Goal: Information Seeking & Learning: Find specific page/section

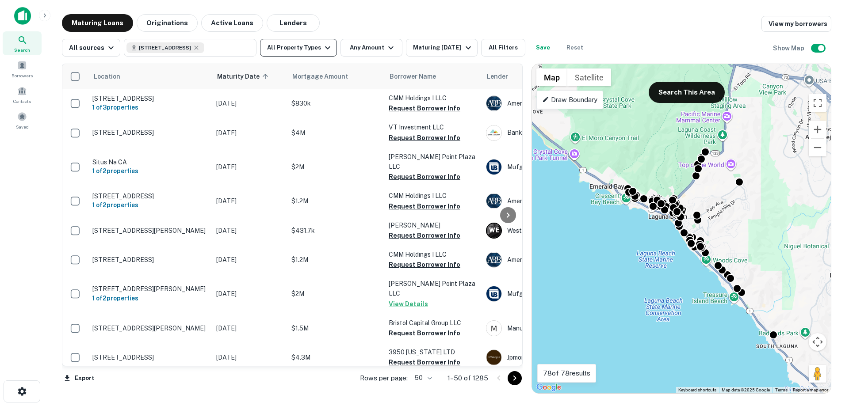
click at [299, 53] on button "All Property Types" at bounding box center [298, 48] width 77 height 18
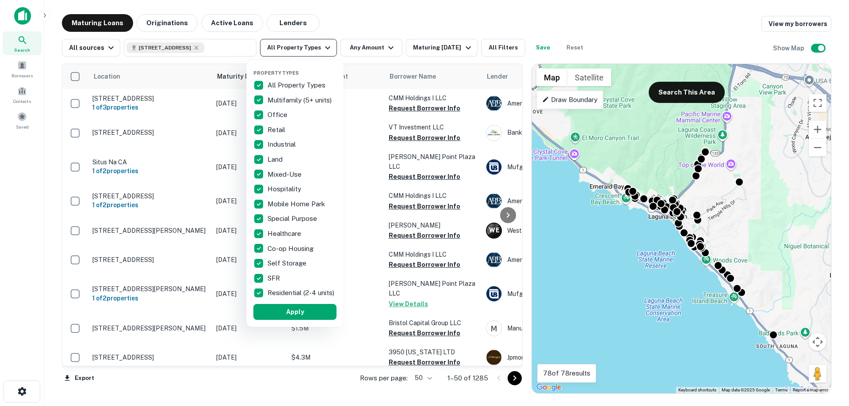
click at [299, 53] on div at bounding box center [424, 203] width 849 height 406
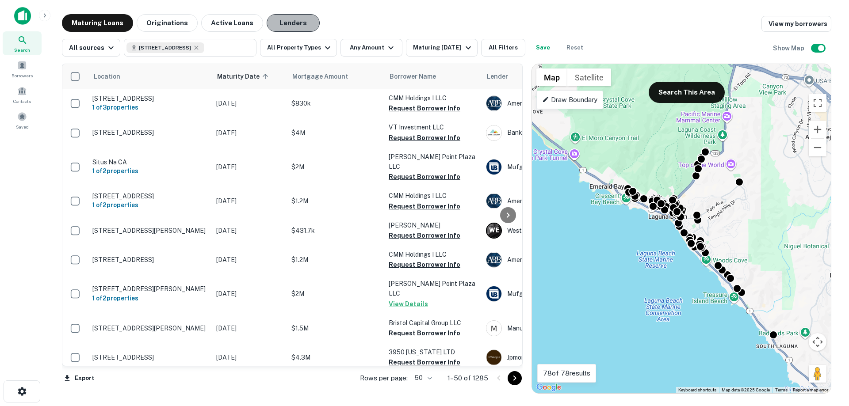
click at [285, 21] on button "Lenders" at bounding box center [293, 23] width 53 height 18
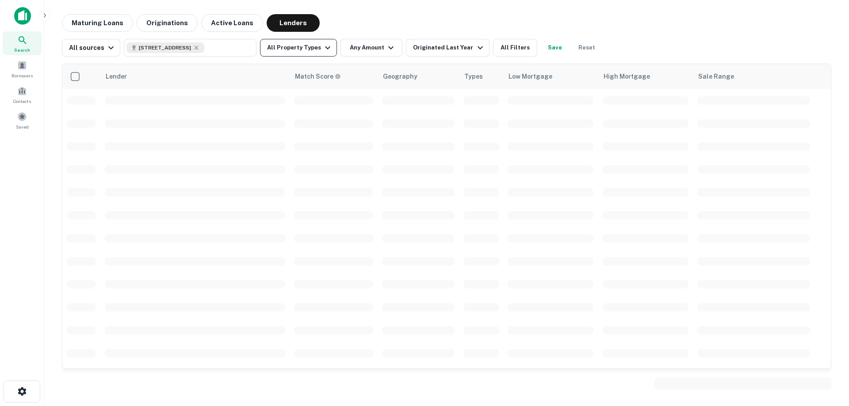
click at [300, 51] on button "All Property Types" at bounding box center [298, 48] width 77 height 18
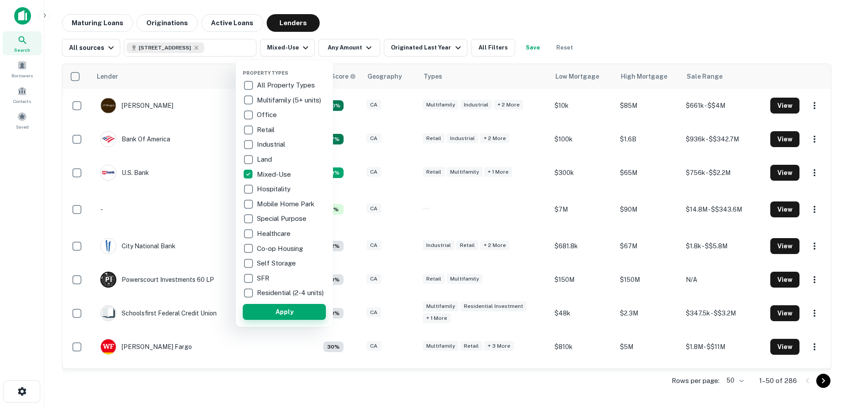
click at [292, 316] on button "Apply" at bounding box center [284, 312] width 83 height 16
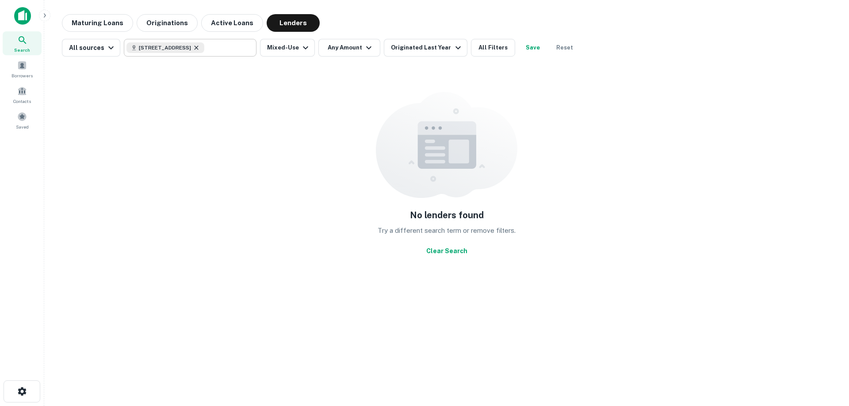
click at [200, 50] on icon at bounding box center [196, 47] width 7 height 7
type input "**********"
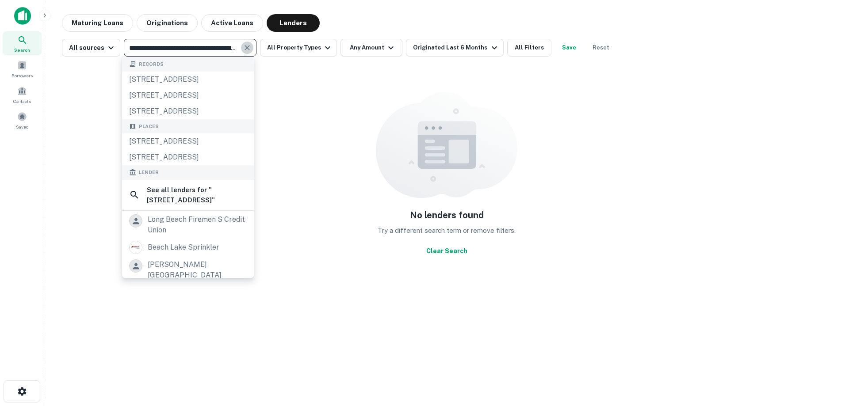
click at [243, 46] on icon "Clear" at bounding box center [247, 47] width 9 height 9
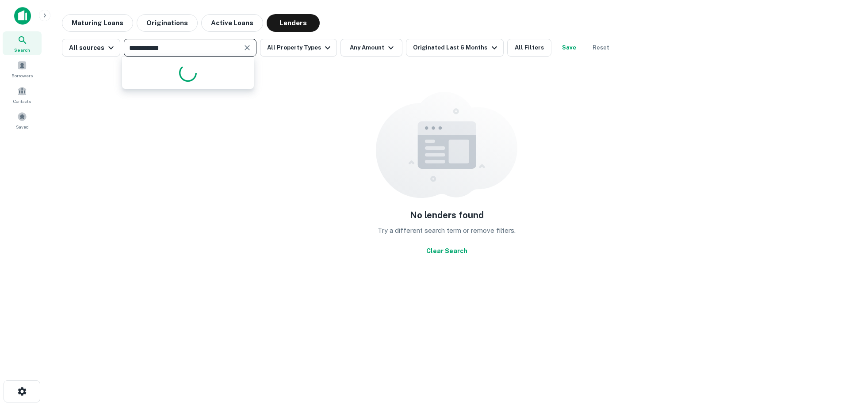
type input "**********"
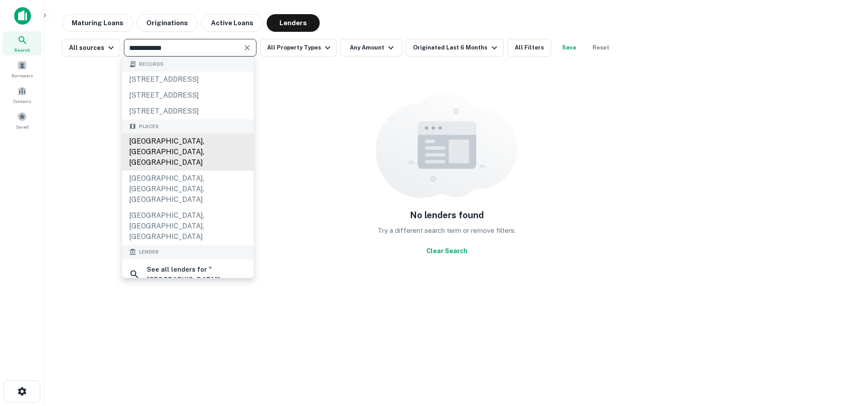
click at [194, 171] on div "[GEOGRAPHIC_DATA], [GEOGRAPHIC_DATA], [GEOGRAPHIC_DATA]" at bounding box center [188, 151] width 132 height 37
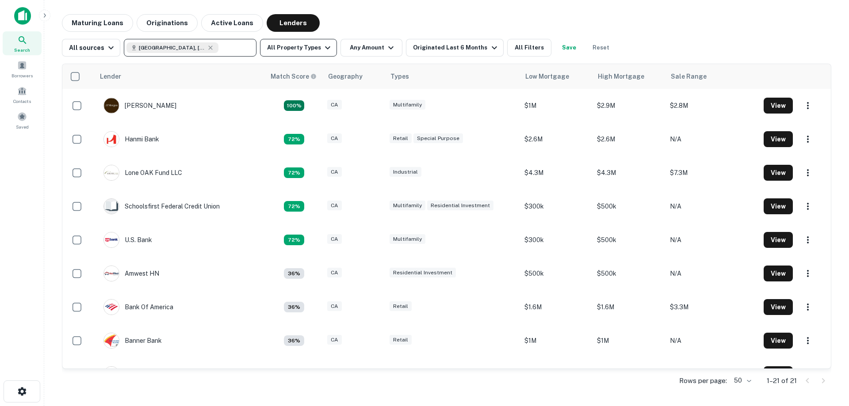
click at [322, 49] on icon "button" at bounding box center [327, 47] width 11 height 11
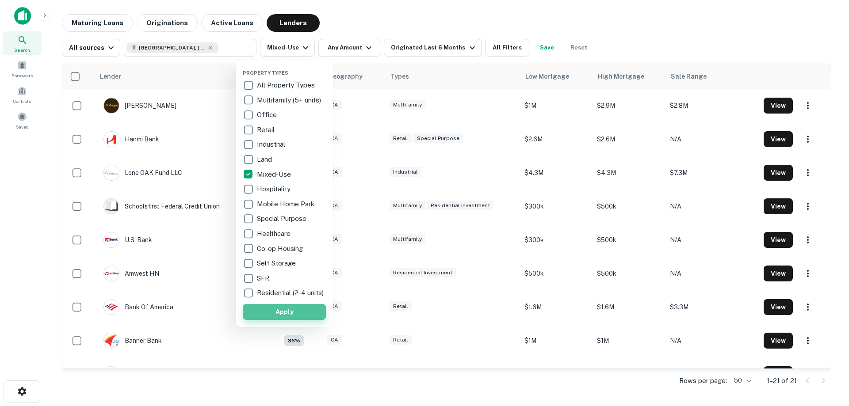
click at [278, 314] on button "Apply" at bounding box center [284, 312] width 83 height 16
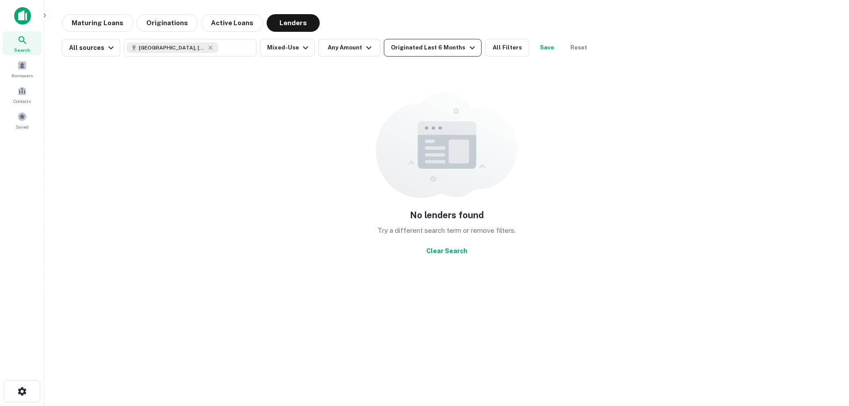
click at [400, 48] on div "Originated Last 6 Months" at bounding box center [434, 47] width 86 height 11
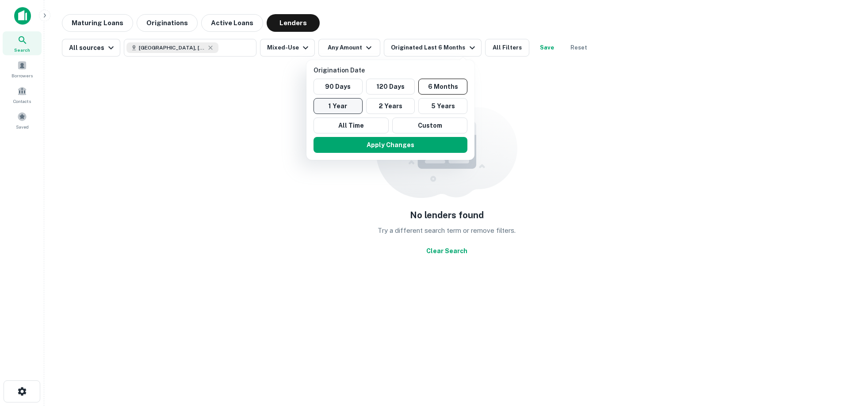
click at [358, 108] on button "1 Year" at bounding box center [337, 106] width 49 height 16
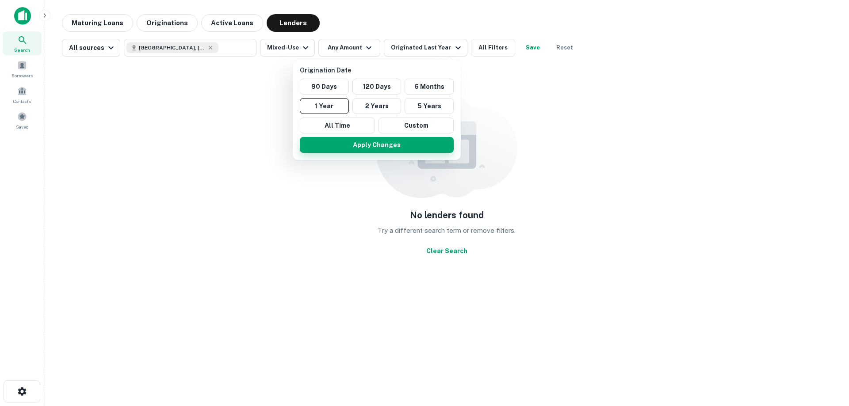
click at [395, 141] on button "Apply Changes" at bounding box center [377, 145] width 154 height 16
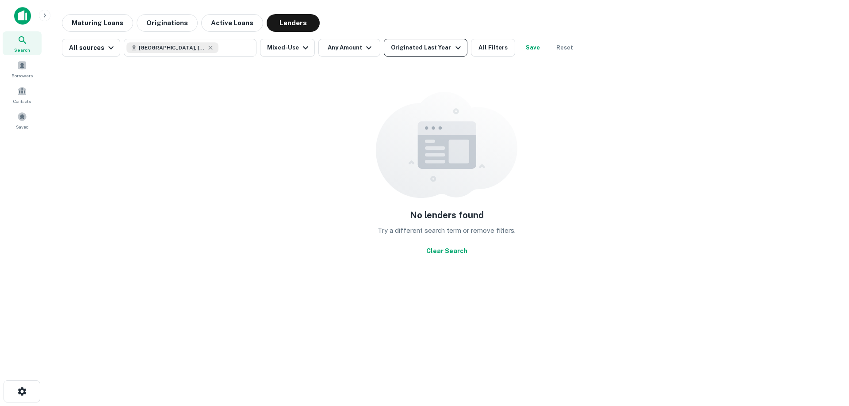
click at [453, 47] on icon "button" at bounding box center [458, 47] width 11 height 11
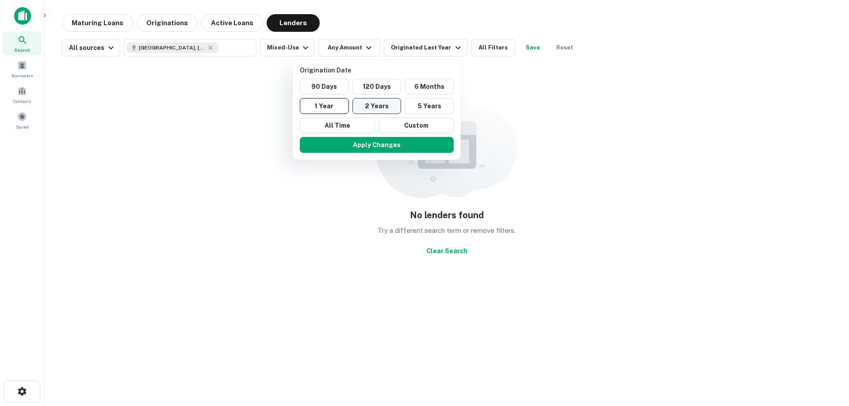
click at [371, 106] on button "2 Years" at bounding box center [376, 106] width 49 height 16
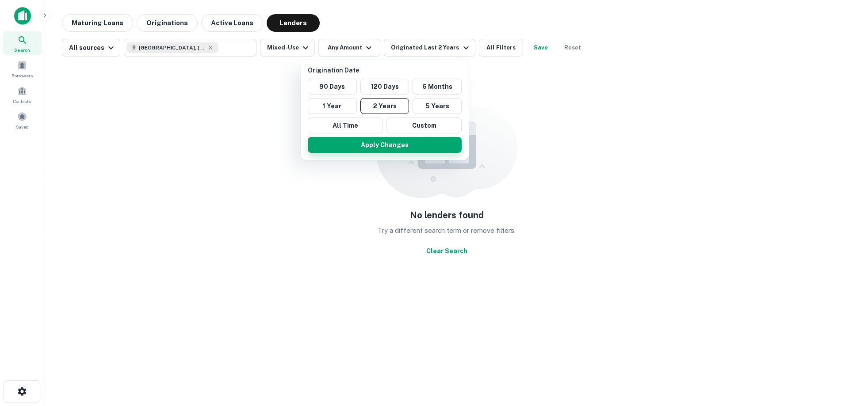
click at [366, 143] on button "Apply Changes" at bounding box center [385, 145] width 154 height 16
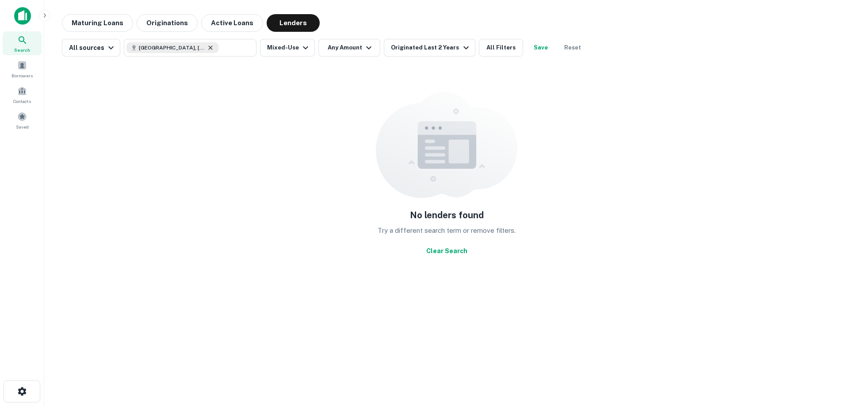
click at [207, 48] on icon at bounding box center [210, 47] width 7 height 7
type input "**********"
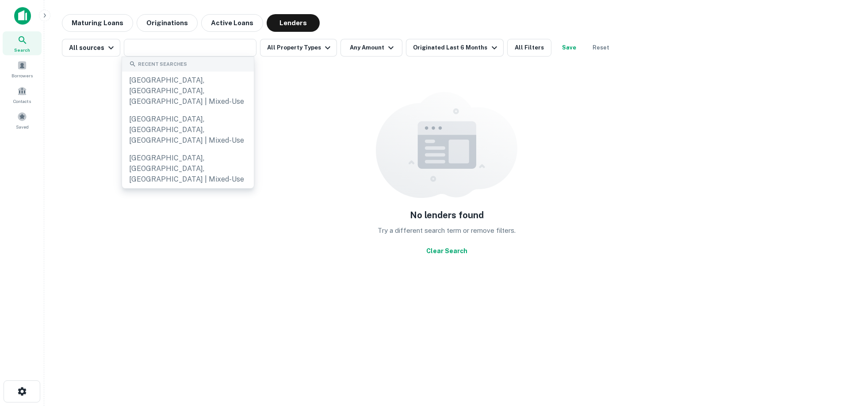
click at [293, 73] on div "No lenders found Try a different search term or remove filters. Clear Search" at bounding box center [446, 176] width 769 height 224
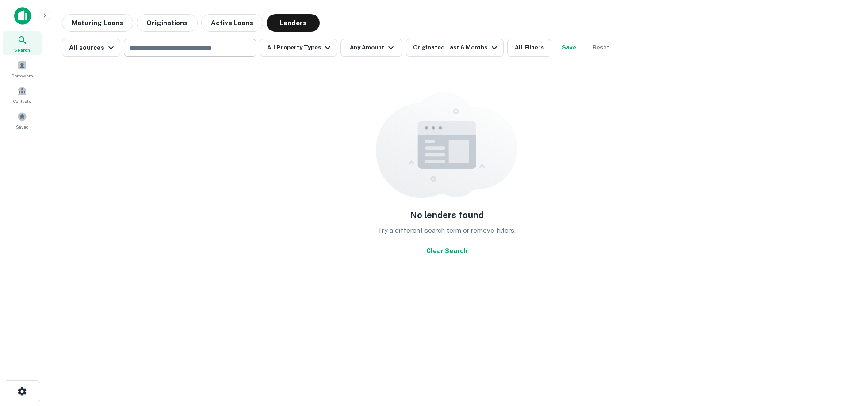
click at [199, 53] on input "text" at bounding box center [189, 48] width 126 height 12
type input "**********"
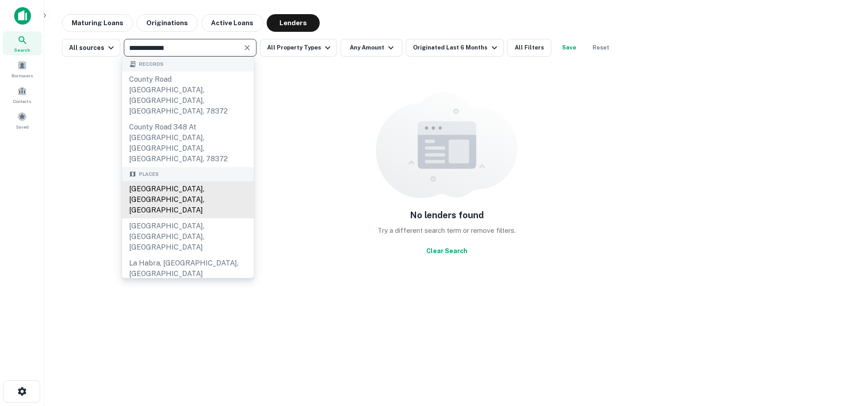
click at [181, 181] on div "[GEOGRAPHIC_DATA], [GEOGRAPHIC_DATA], [GEOGRAPHIC_DATA]" at bounding box center [188, 199] width 132 height 37
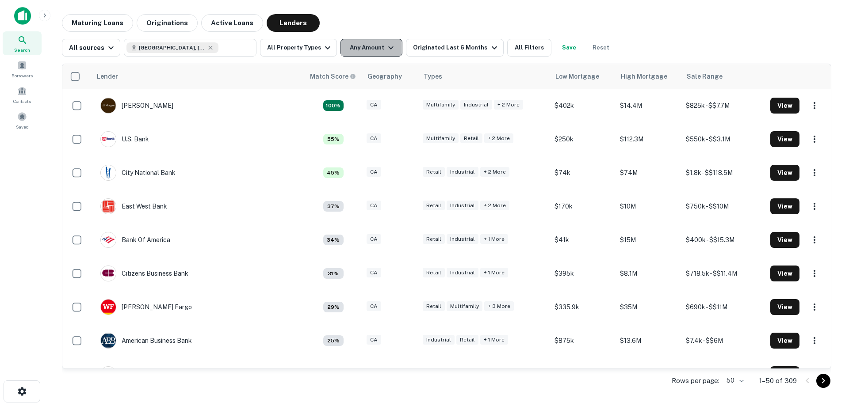
click at [352, 54] on button "Any Amount" at bounding box center [371, 48] width 62 height 18
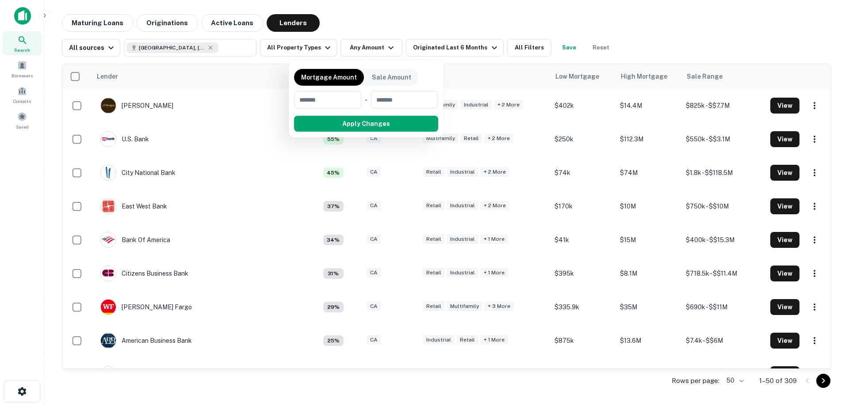
click at [314, 46] on div at bounding box center [424, 203] width 849 height 406
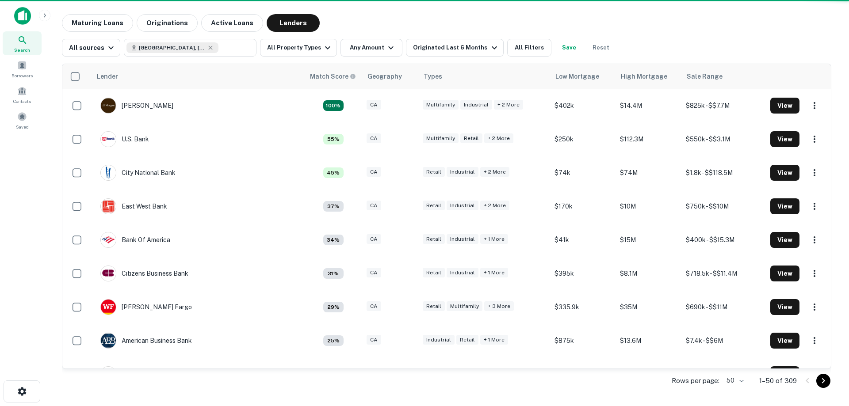
click at [314, 46] on button "All Property Types" at bounding box center [298, 48] width 77 height 18
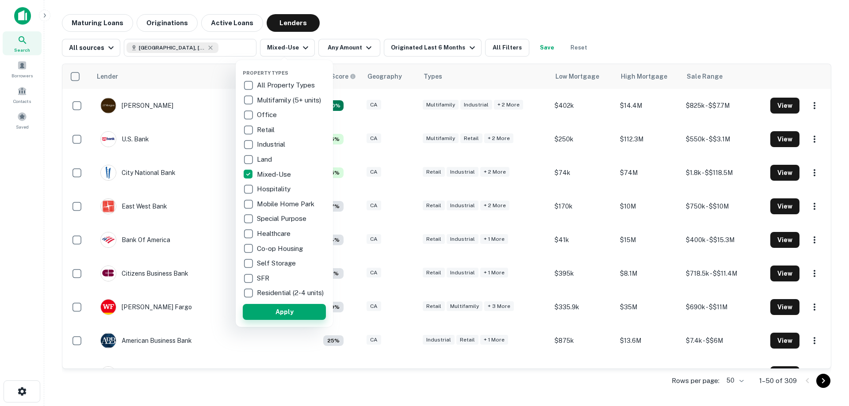
click at [278, 312] on button "Apply" at bounding box center [284, 312] width 83 height 16
